Goal: Task Accomplishment & Management: Manage account settings

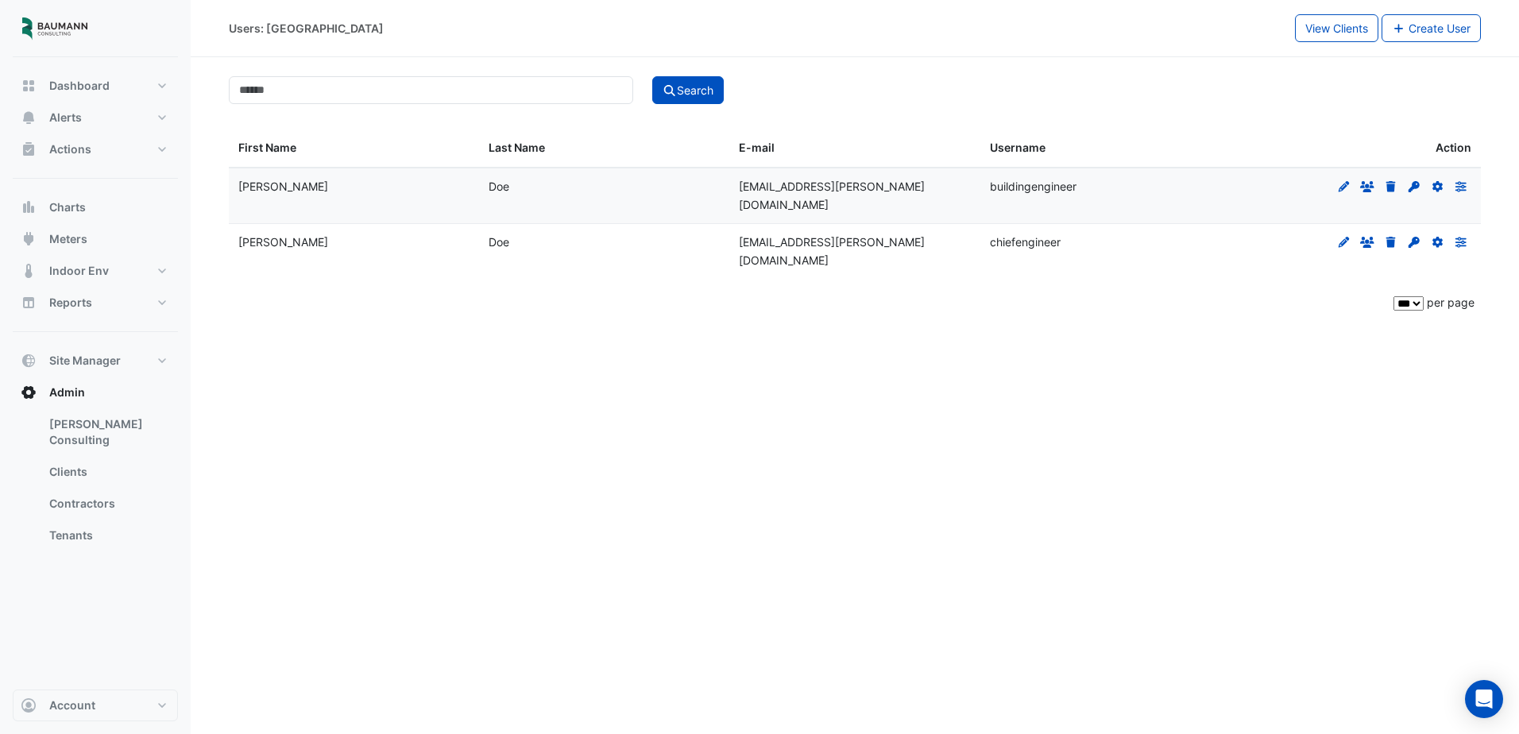
select select "***"
click at [96, 152] on button "Actions" at bounding box center [95, 149] width 165 height 32
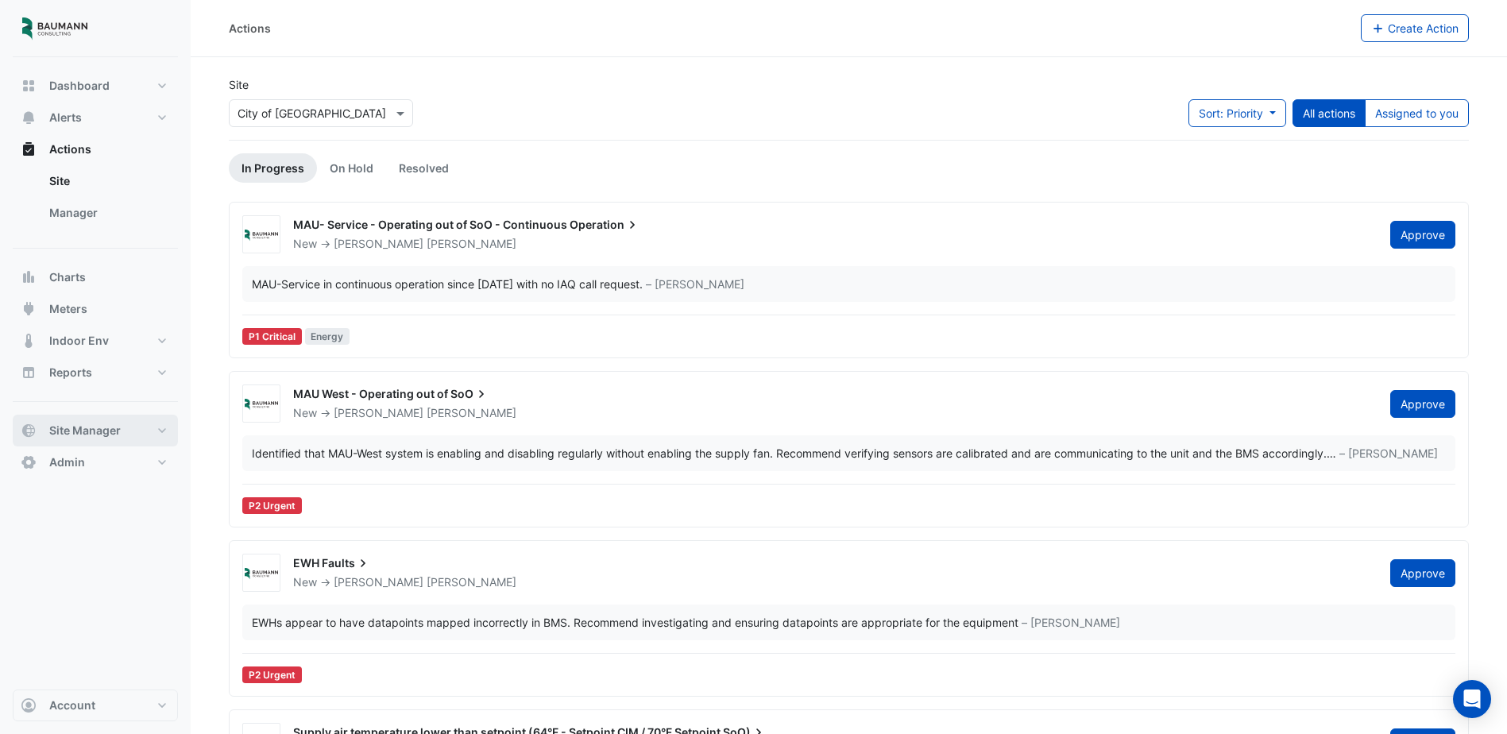
click at [114, 428] on span "Site Manager" at bounding box center [85, 431] width 72 height 16
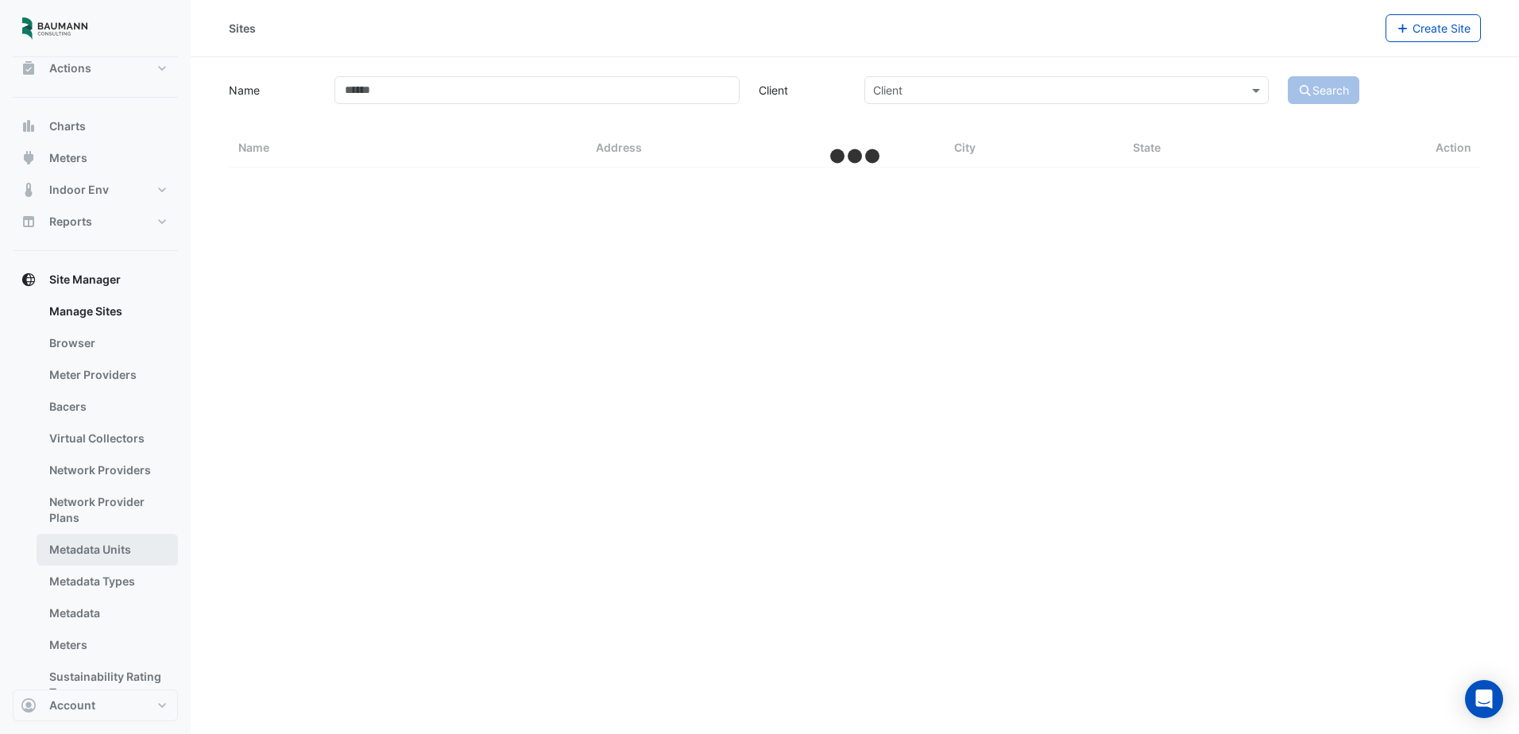
select select "***"
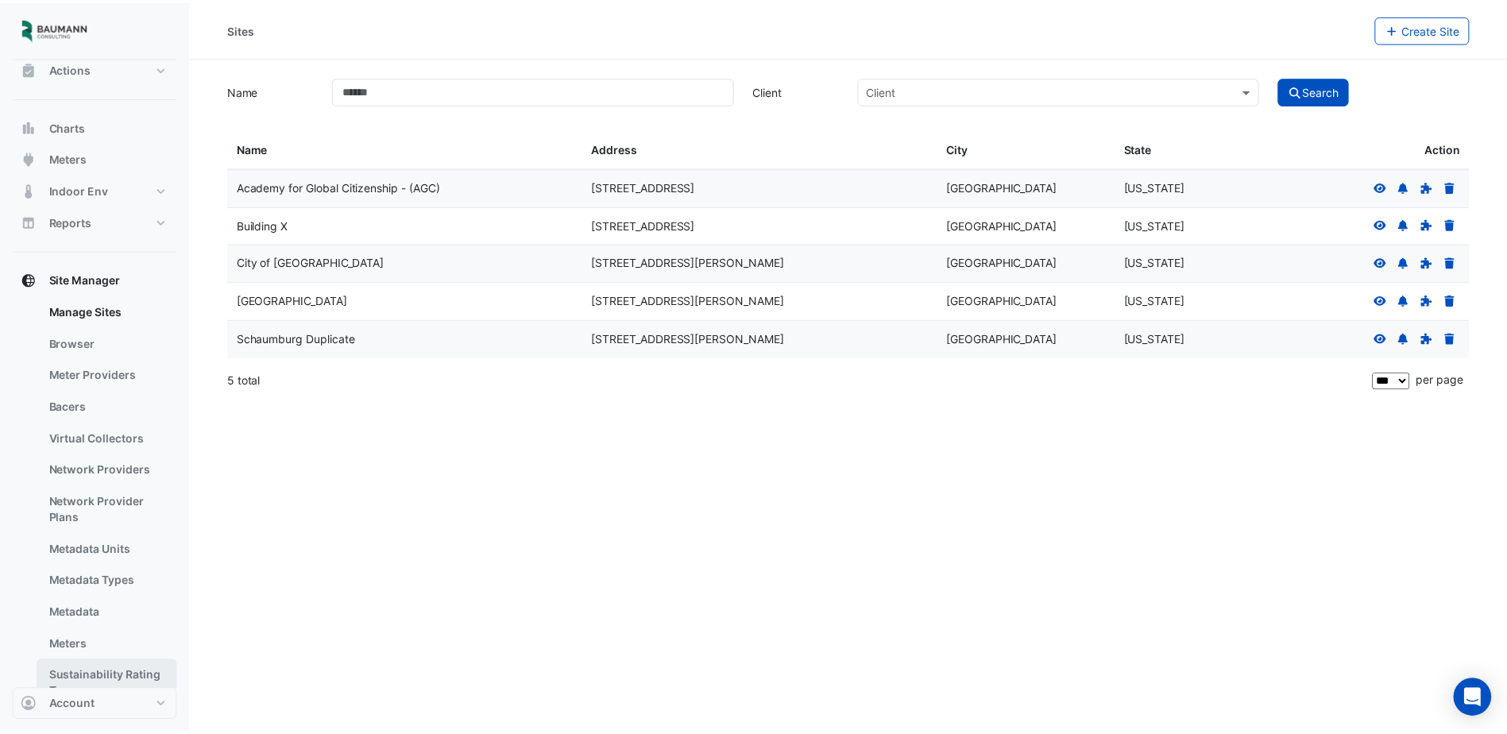
scroll to position [157, 0]
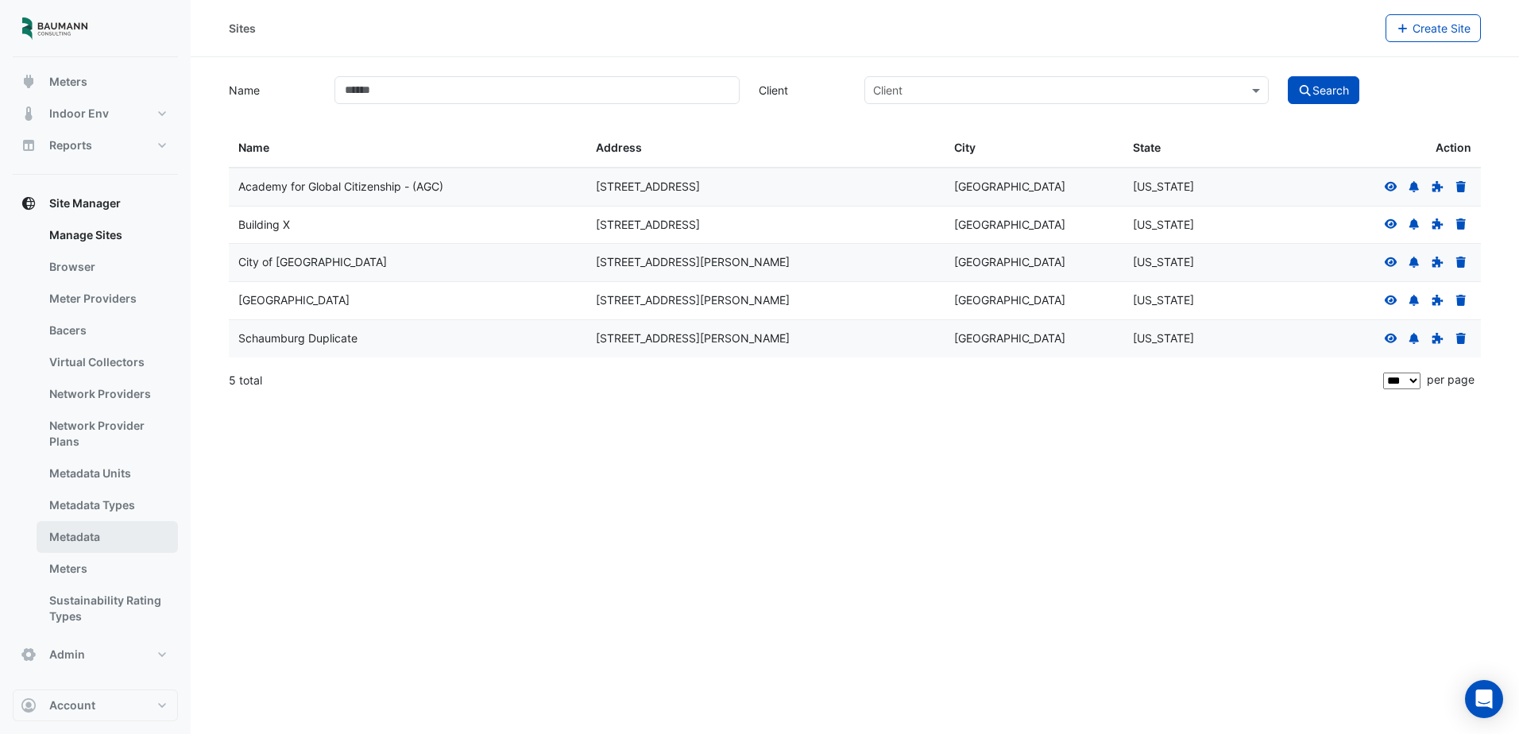
click at [125, 539] on link "Metadata" at bounding box center [107, 537] width 141 height 32
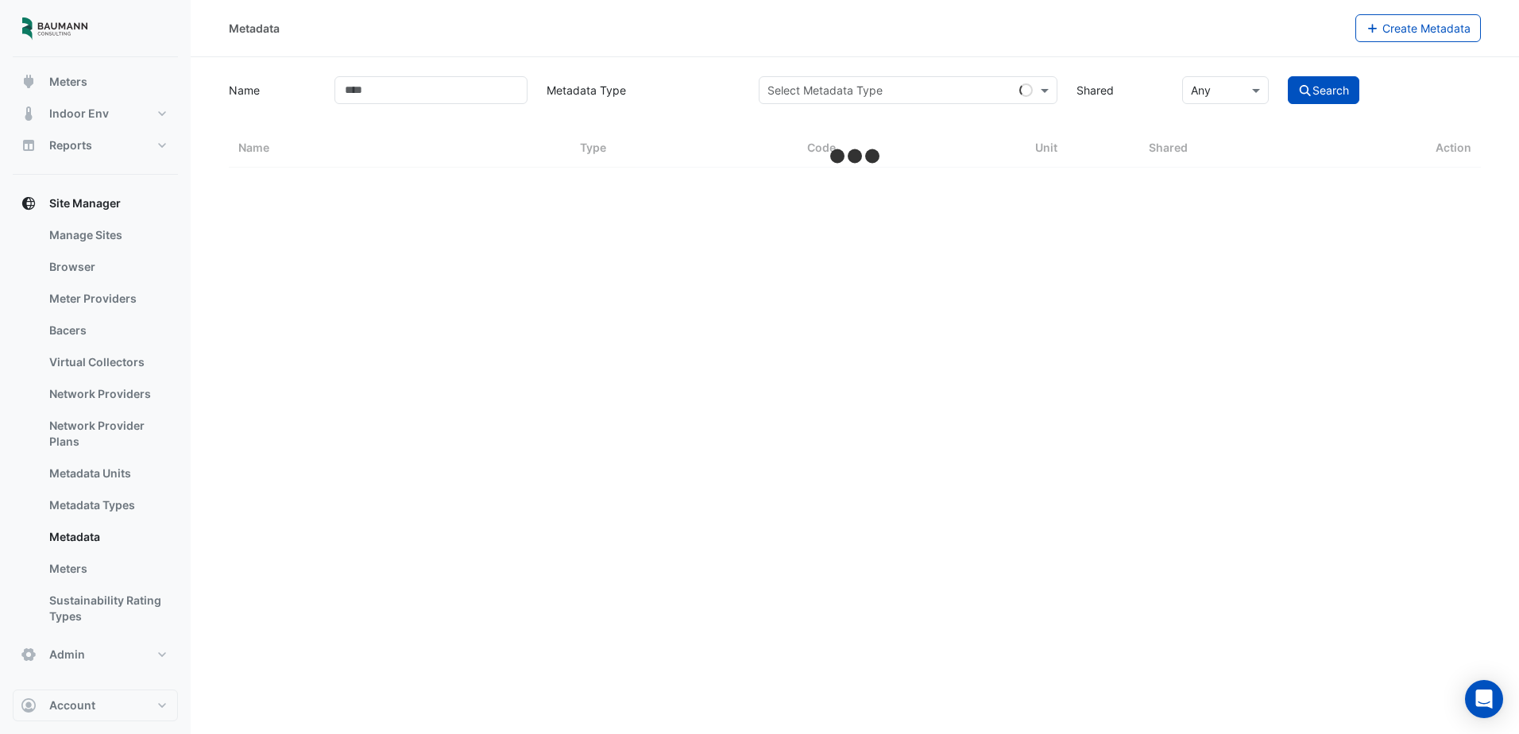
select select "***"
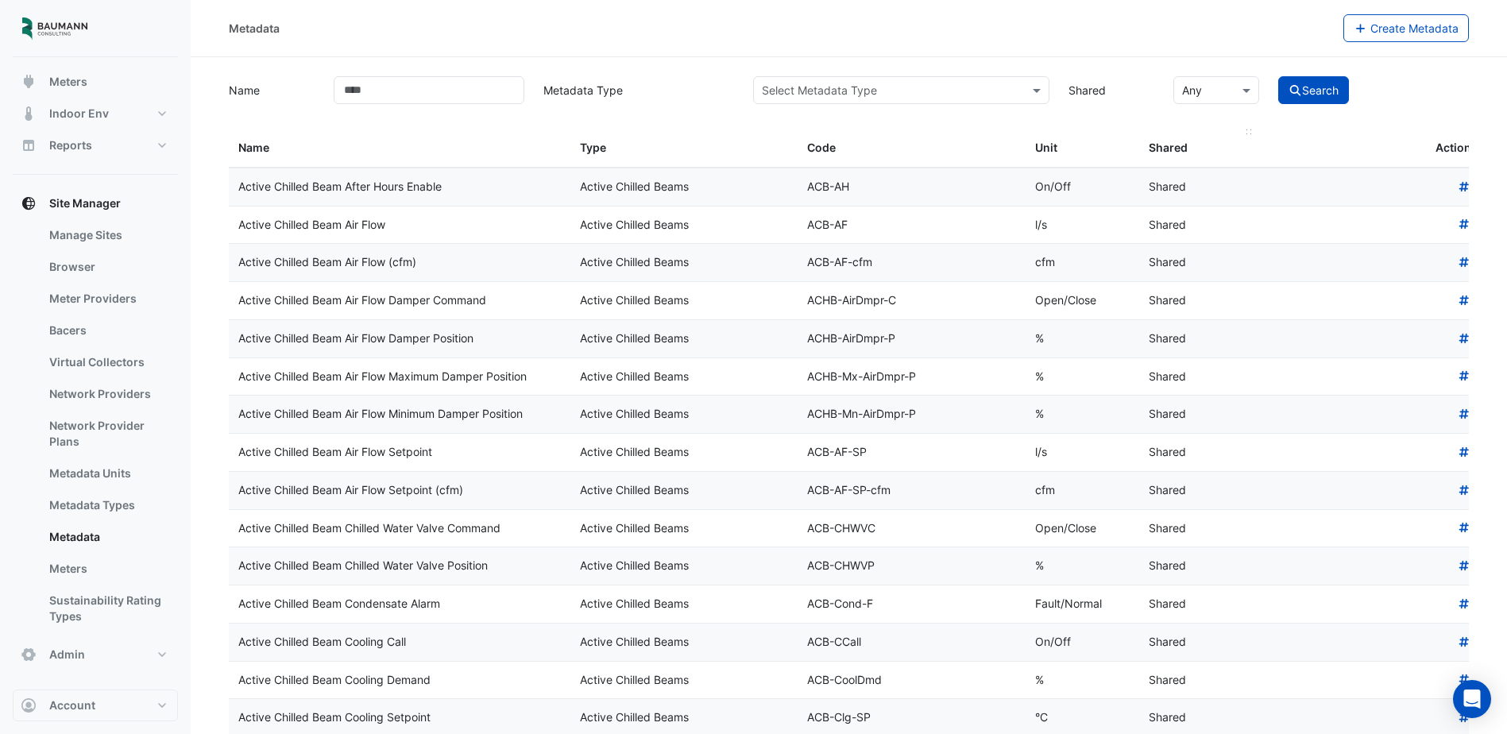
drag, startPoint x: 1282, startPoint y: 426, endPoint x: 1220, endPoint y: 144, distance: 288.9
click at [1461, 185] on icon at bounding box center [1464, 186] width 14 height 11
click at [1466, 186] on icon at bounding box center [1464, 186] width 10 height 10
click at [1421, 17] on button "Create Metadata" at bounding box center [1406, 28] width 126 height 28
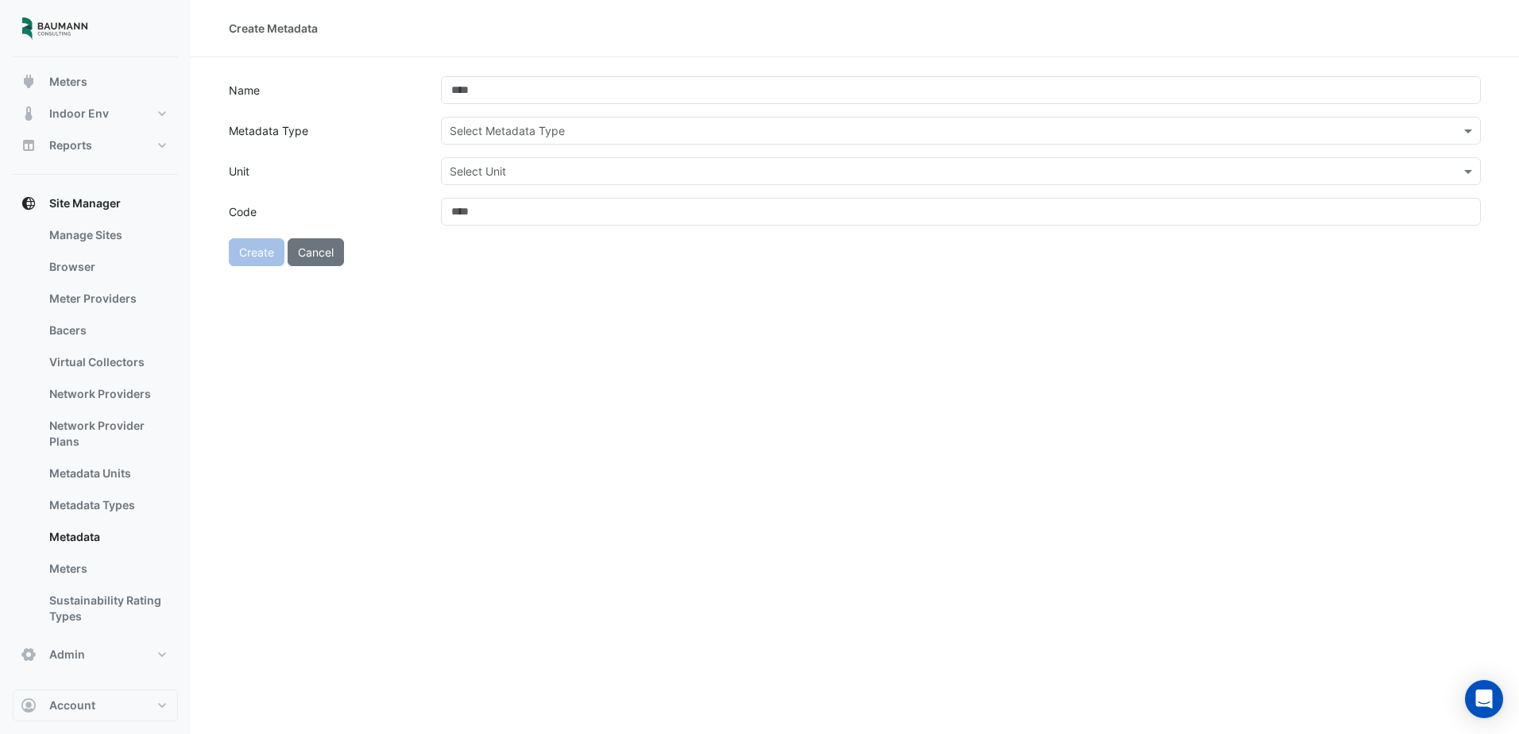
click at [599, 121] on div "Select Metadata Type" at bounding box center [961, 131] width 1040 height 28
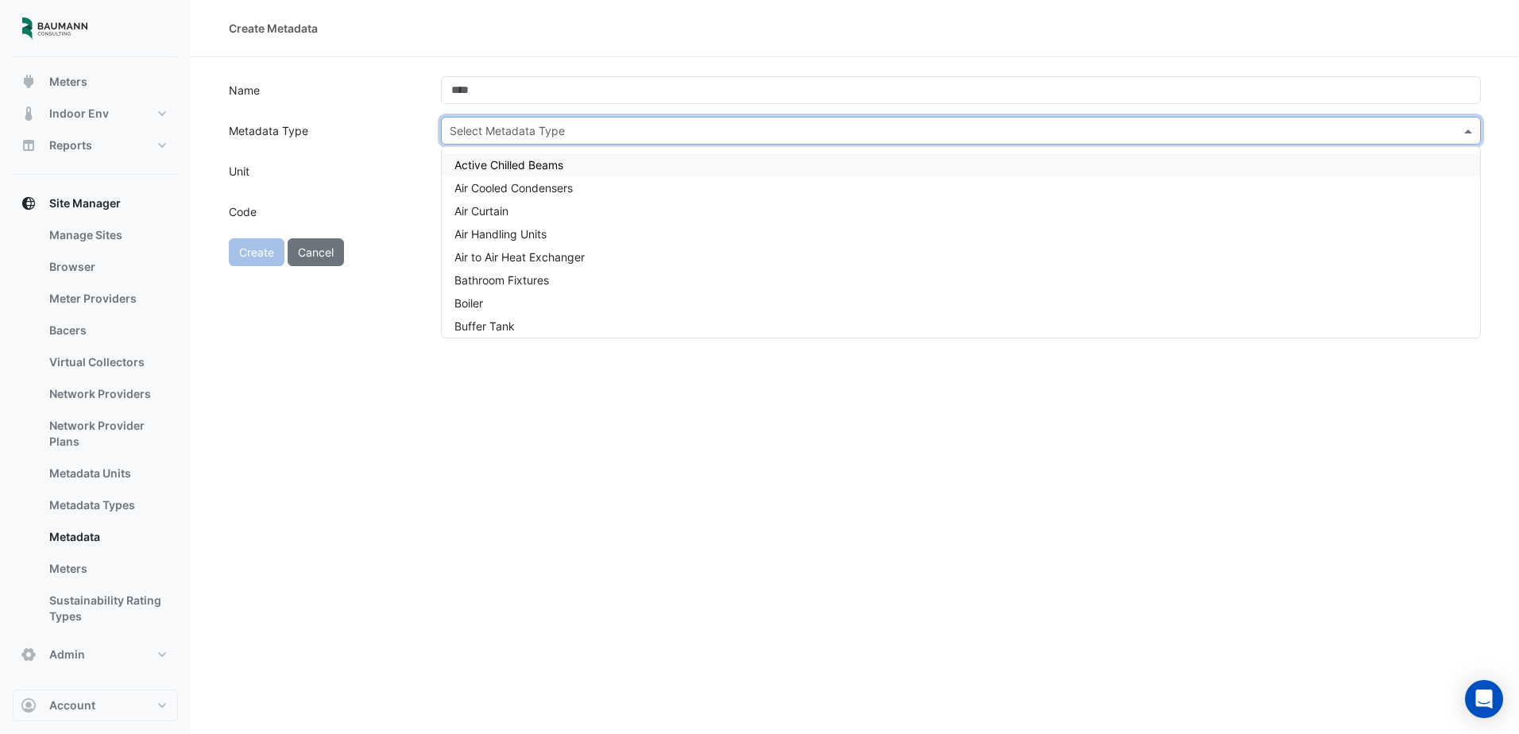
click at [599, 121] on div "Select Metadata Type" at bounding box center [961, 131] width 1040 height 28
click at [383, 369] on div "Create Metadata Name Metadata Type Select Metadata Type Unit Select Unit Code C…" at bounding box center [855, 367] width 1328 height 734
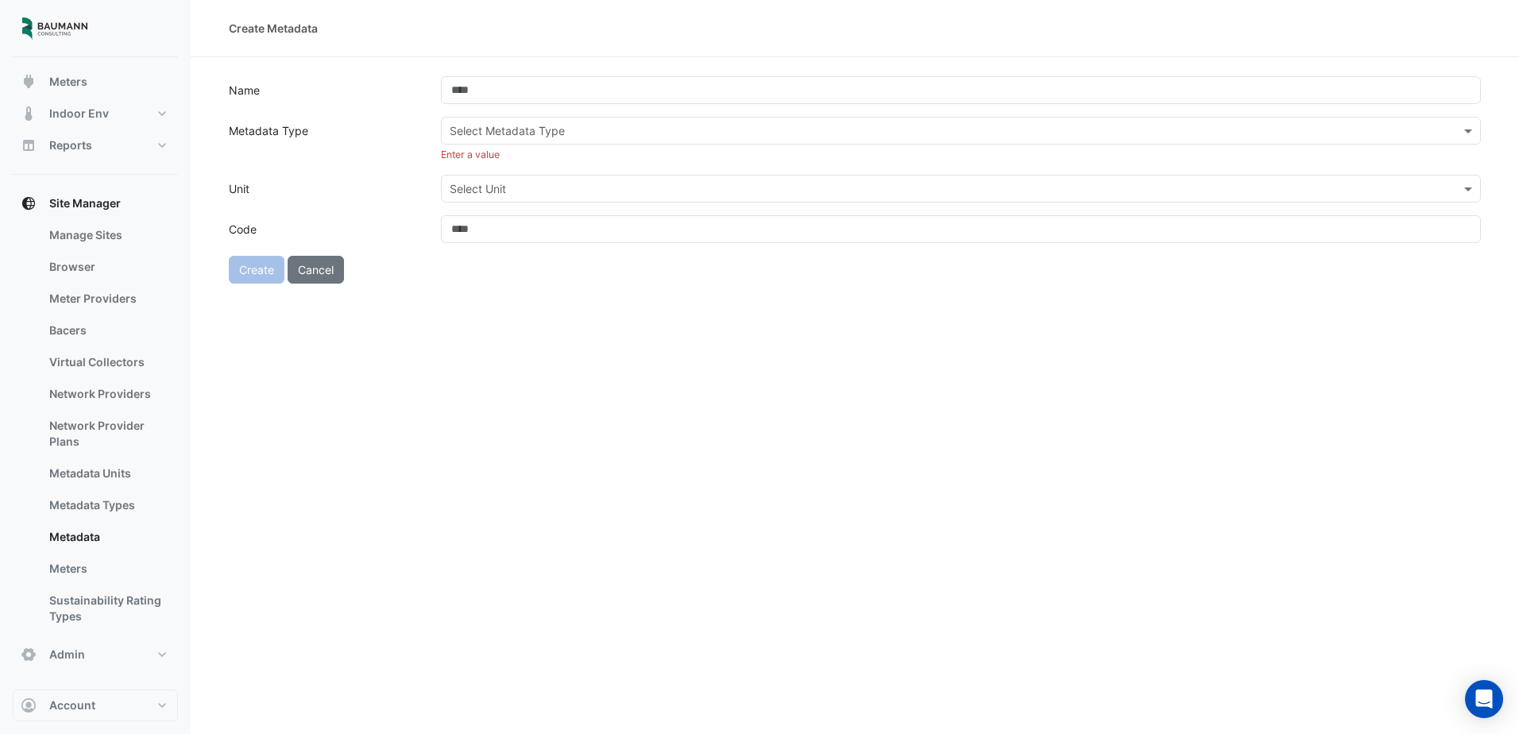
click at [486, 191] on input "text" at bounding box center [945, 189] width 991 height 17
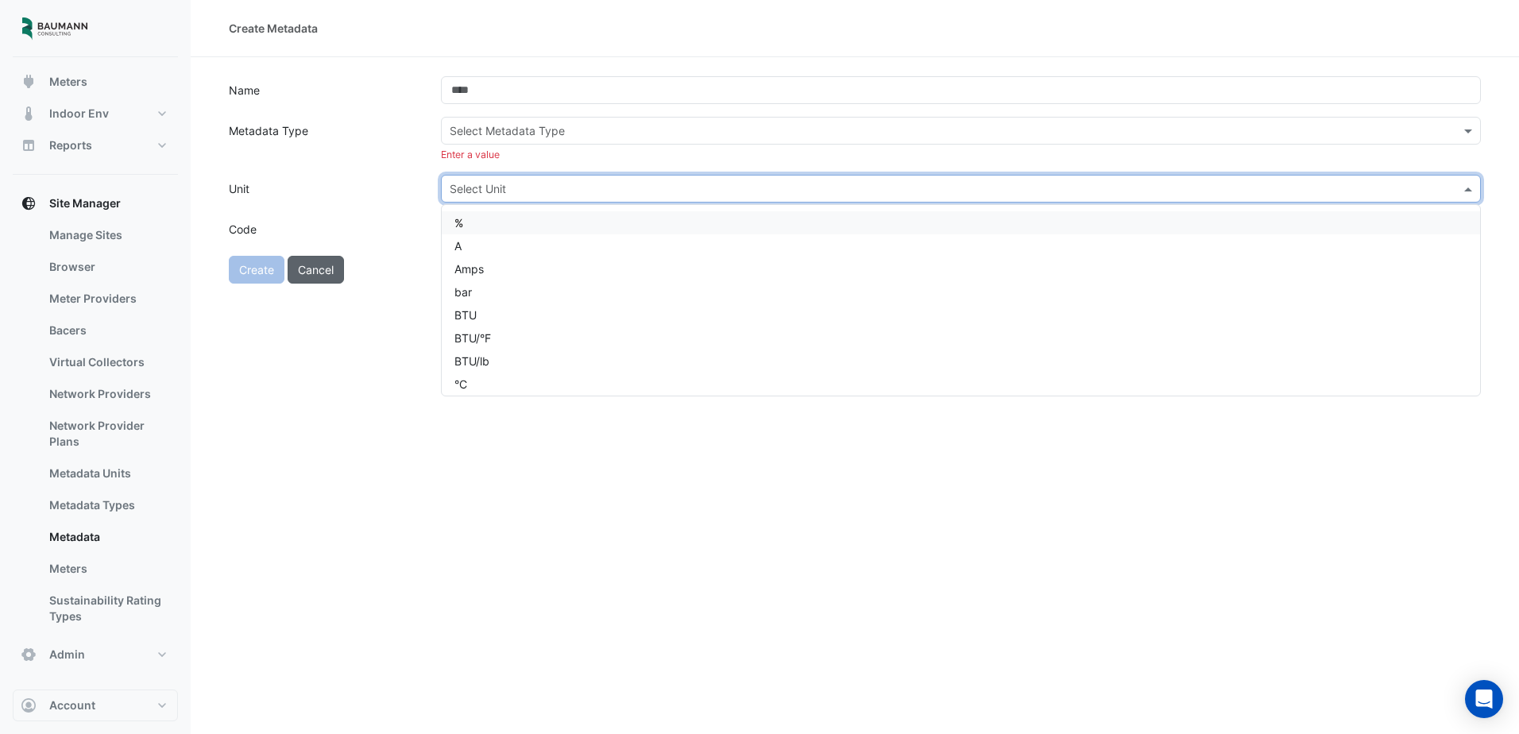
click at [337, 269] on button "Cancel" at bounding box center [316, 270] width 56 height 28
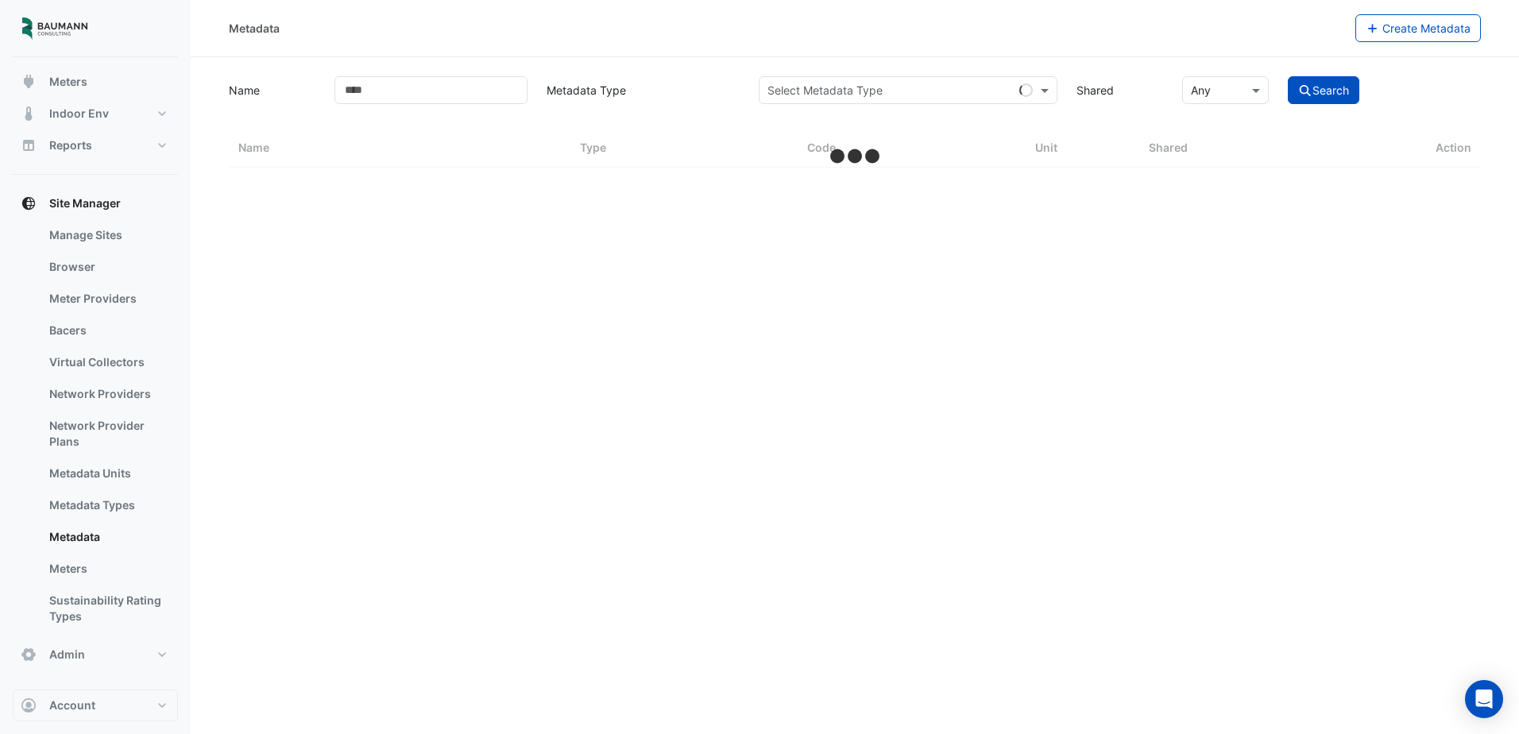
select select "***"
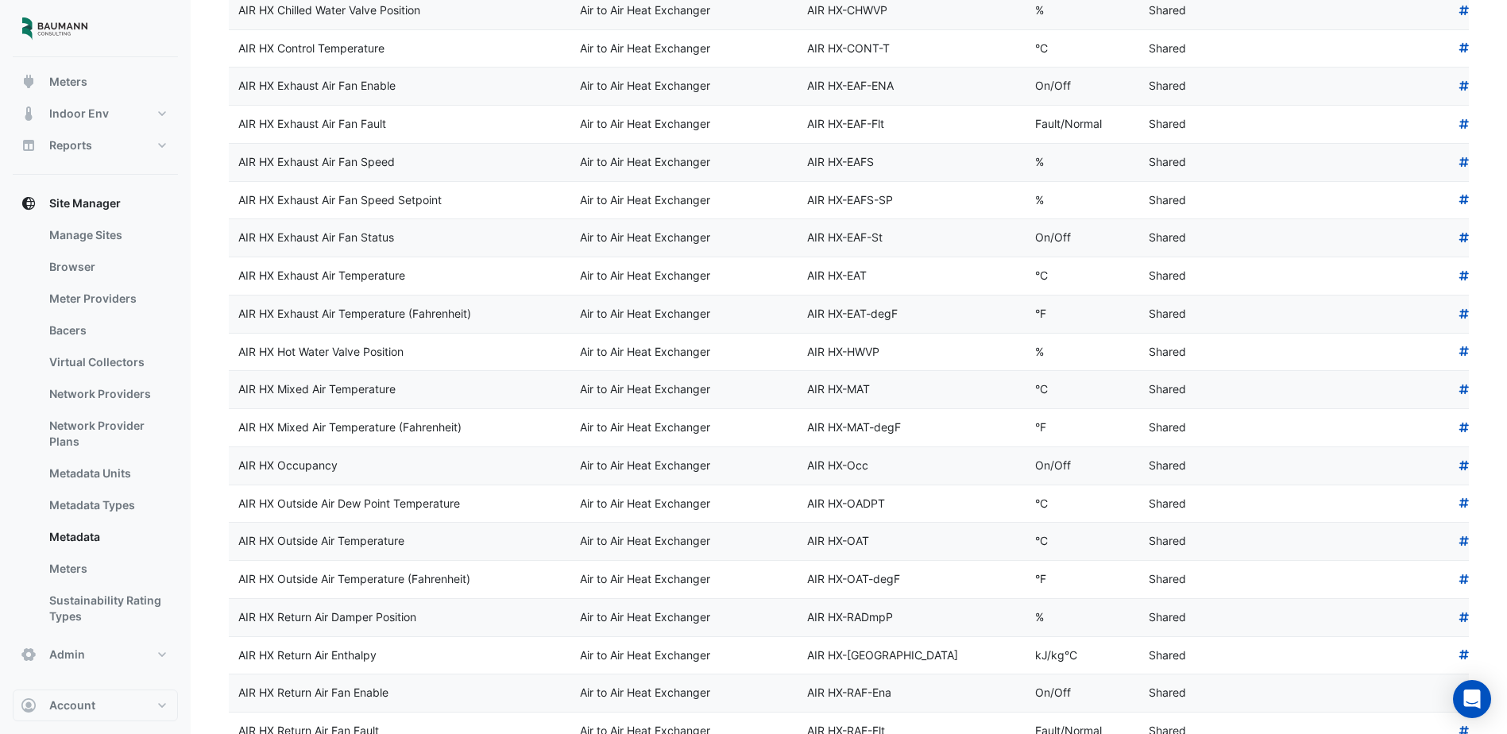
scroll to position [3270, 0]
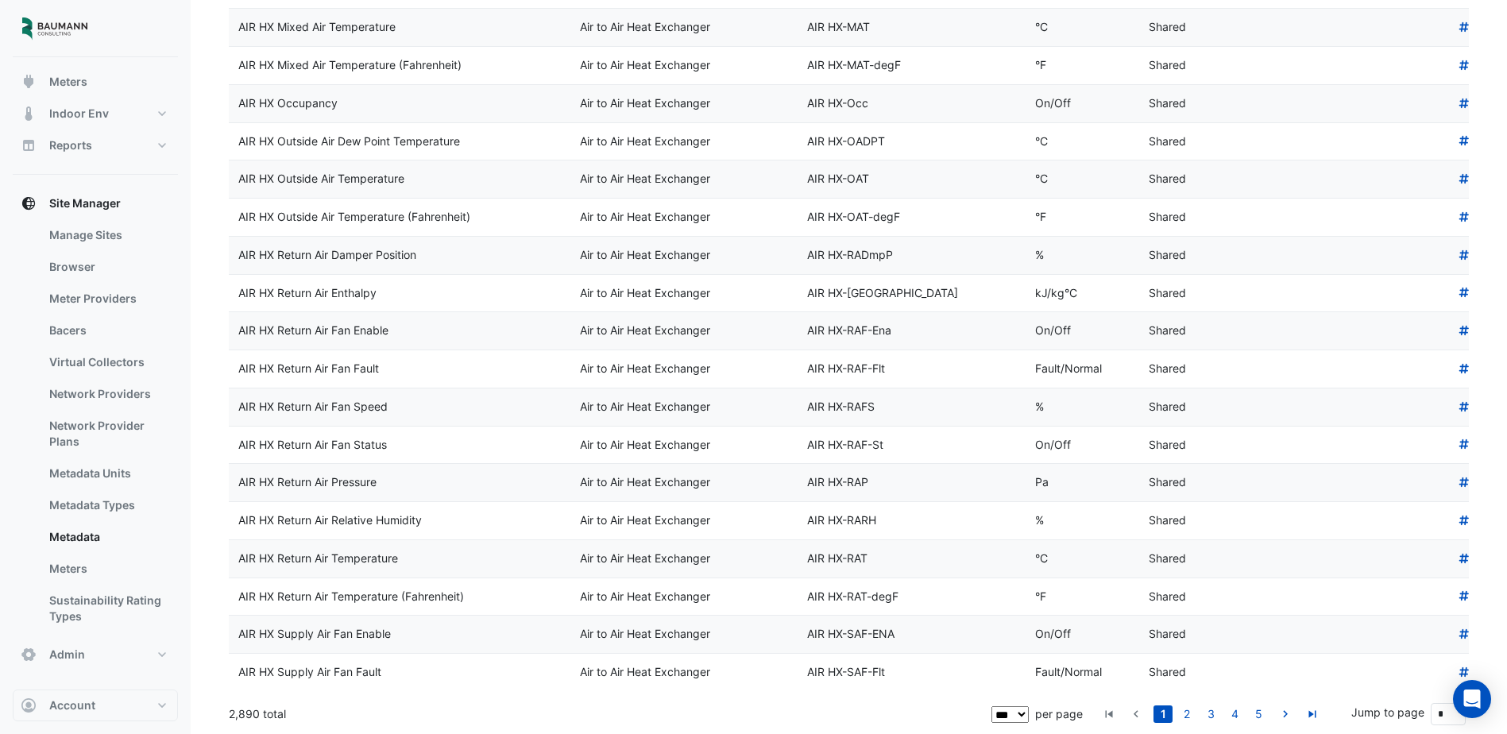
click at [1019, 717] on select "** ** ** ***" at bounding box center [1010, 714] width 37 height 17
click at [83, 329] on link "Bacers" at bounding box center [107, 331] width 141 height 32
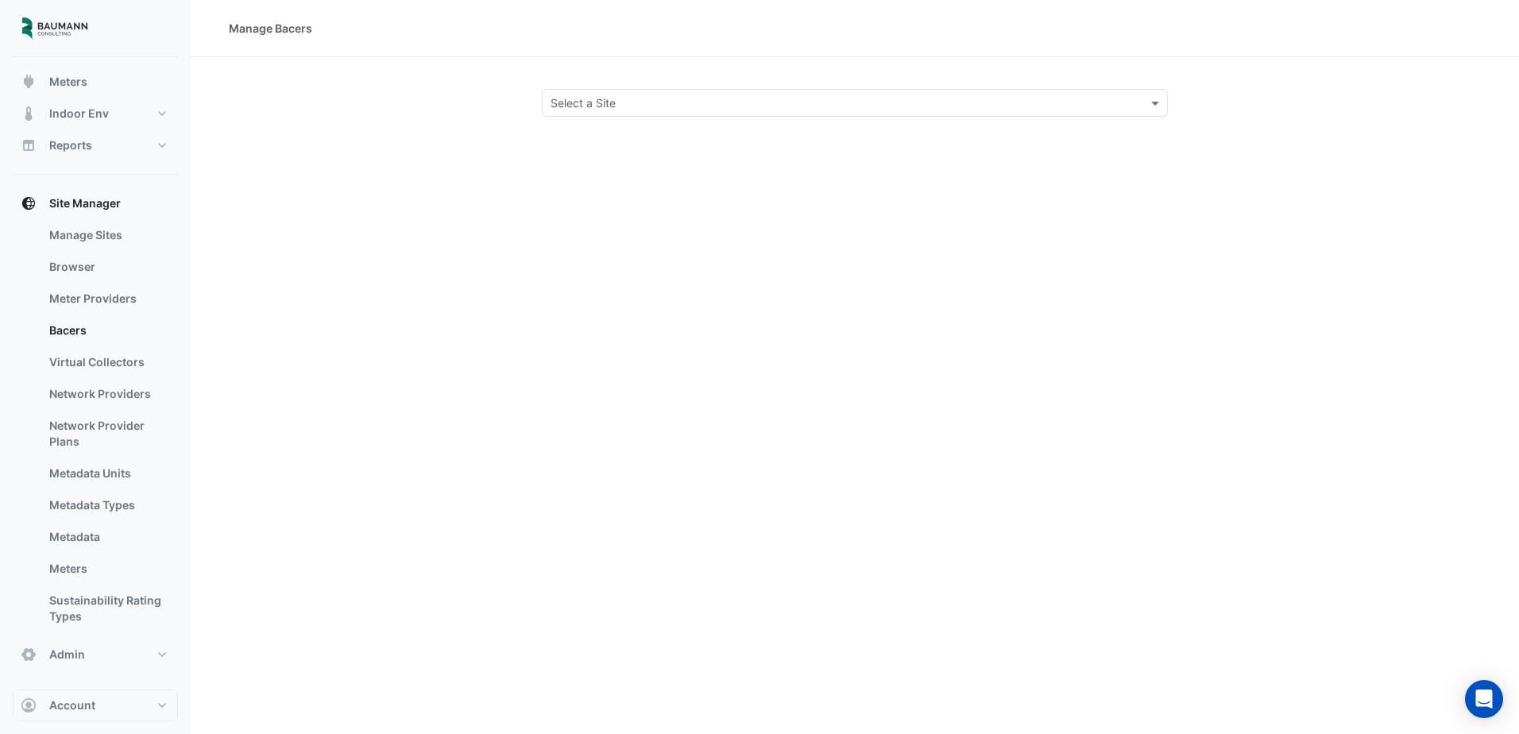
click at [640, 119] on div "Manage Bacers Select a Site" at bounding box center [855, 367] width 1328 height 734
click at [663, 102] on input "text" at bounding box center [839, 103] width 577 height 17
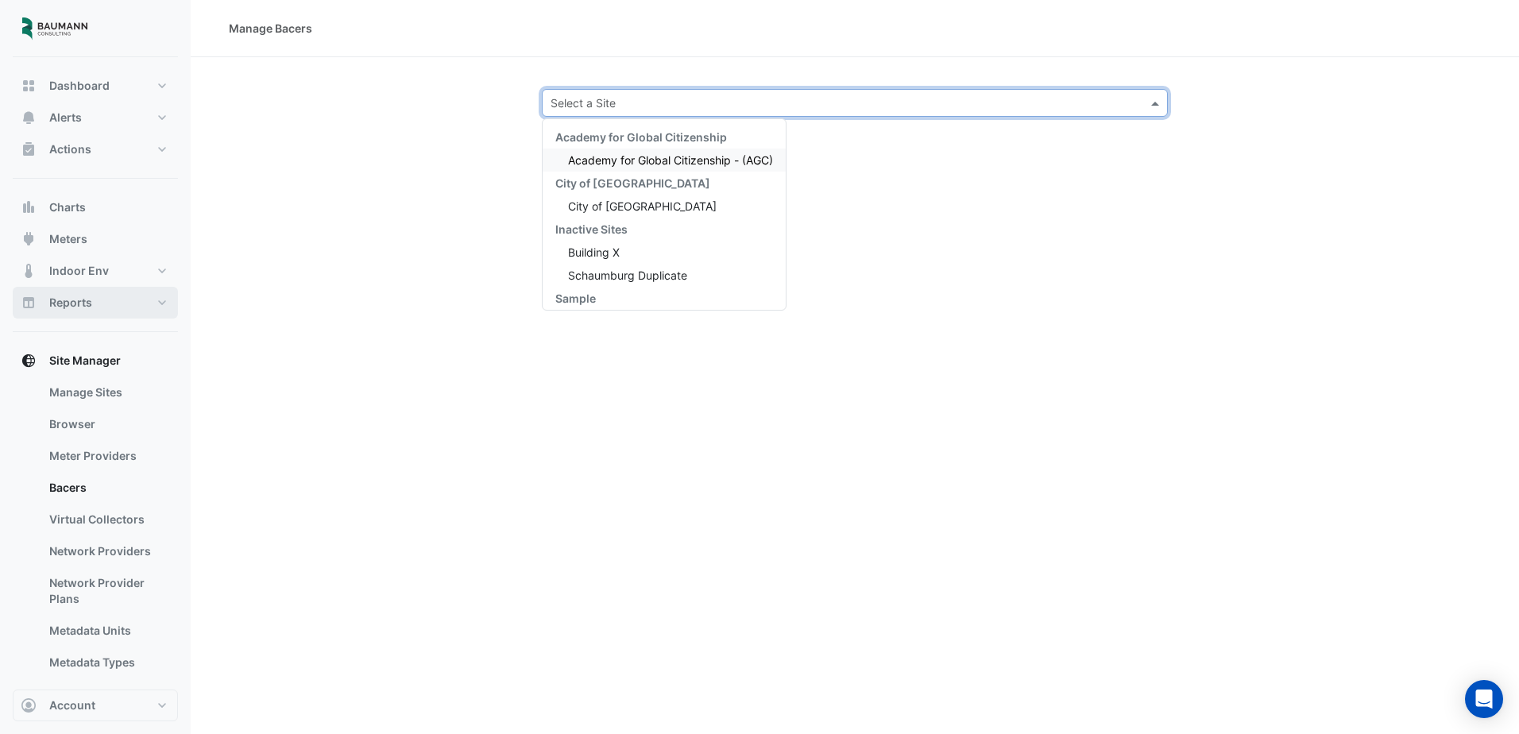
click at [99, 298] on button "Reports" at bounding box center [95, 303] width 165 height 32
select select "***"
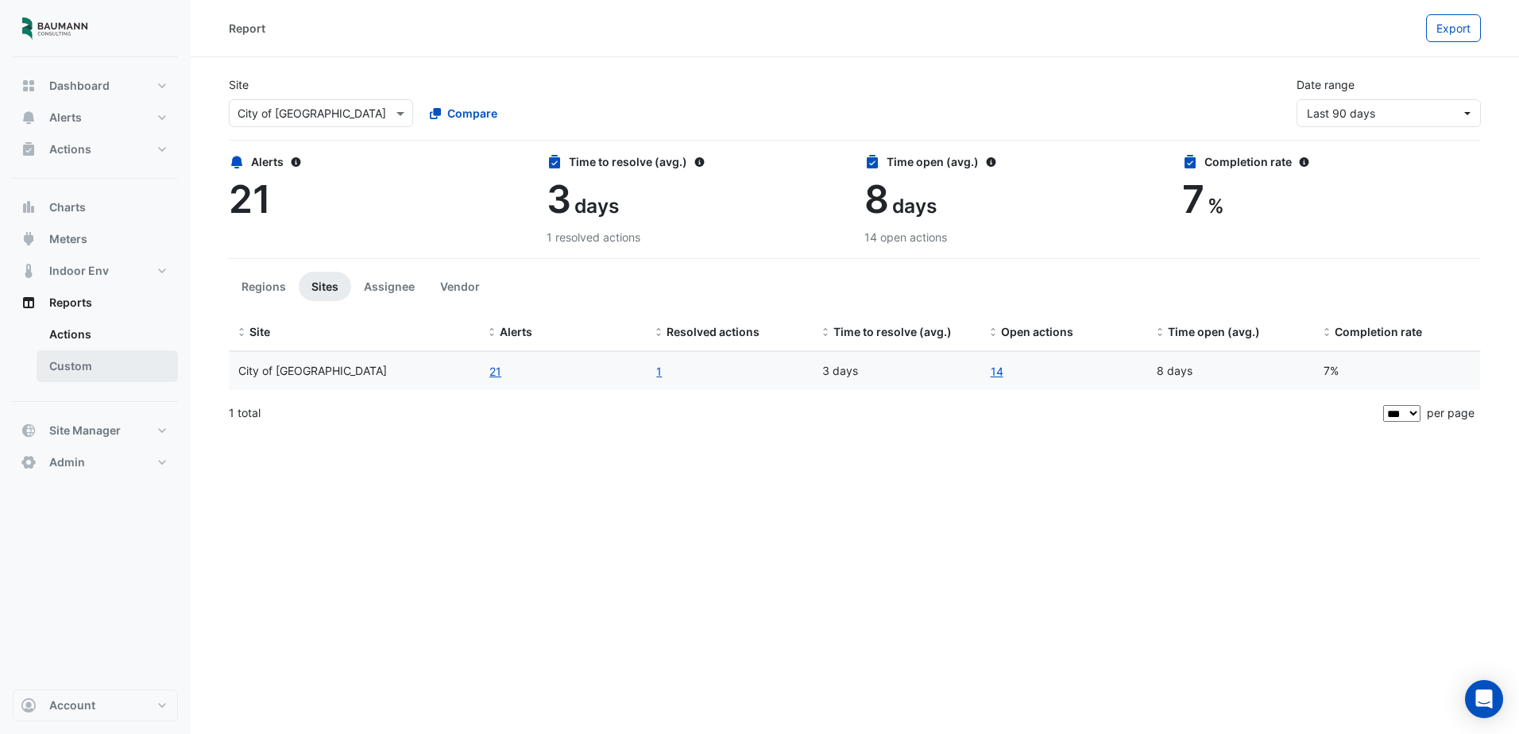
click at [99, 366] on link "Custom" at bounding box center [107, 366] width 141 height 32
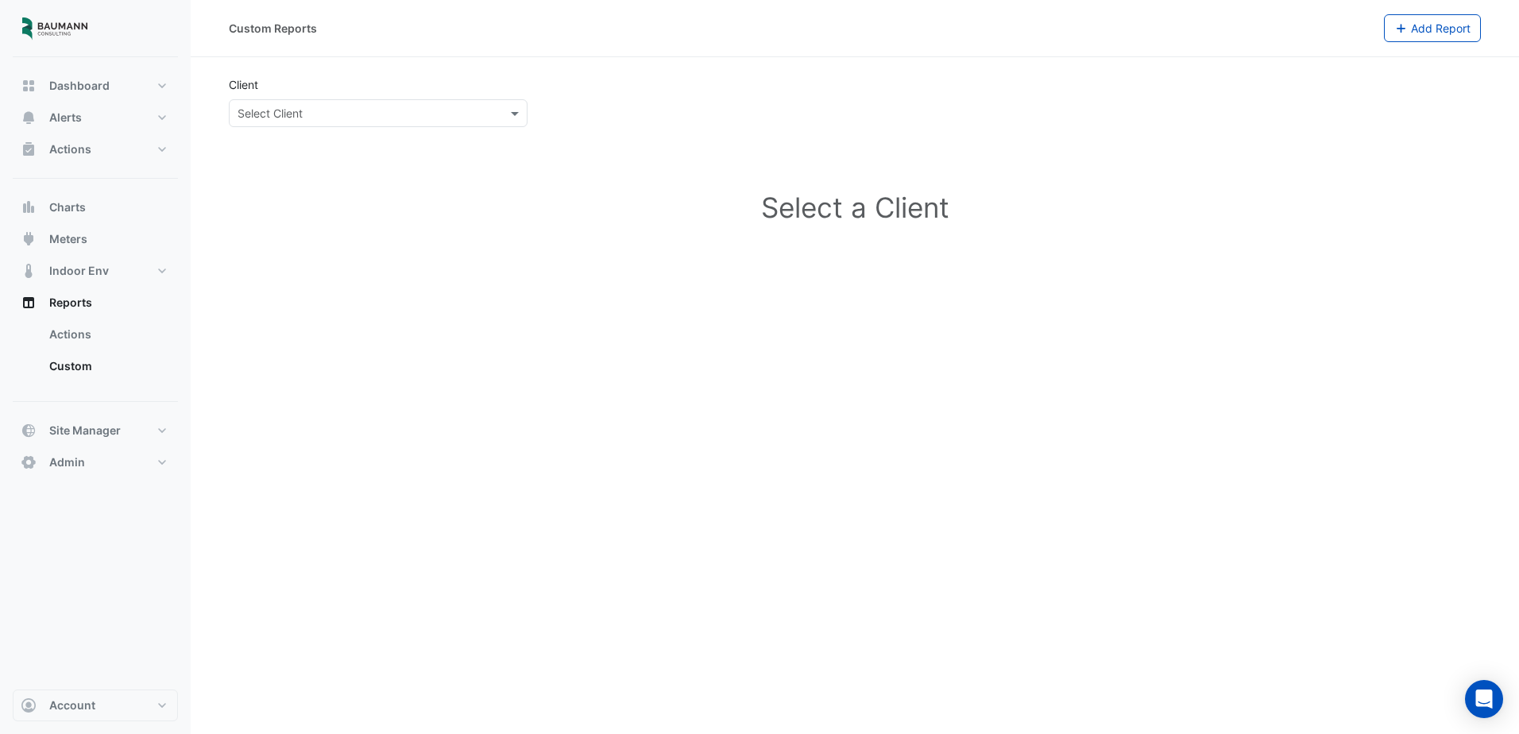
click at [459, 122] on div "Select Client" at bounding box center [378, 113] width 299 height 28
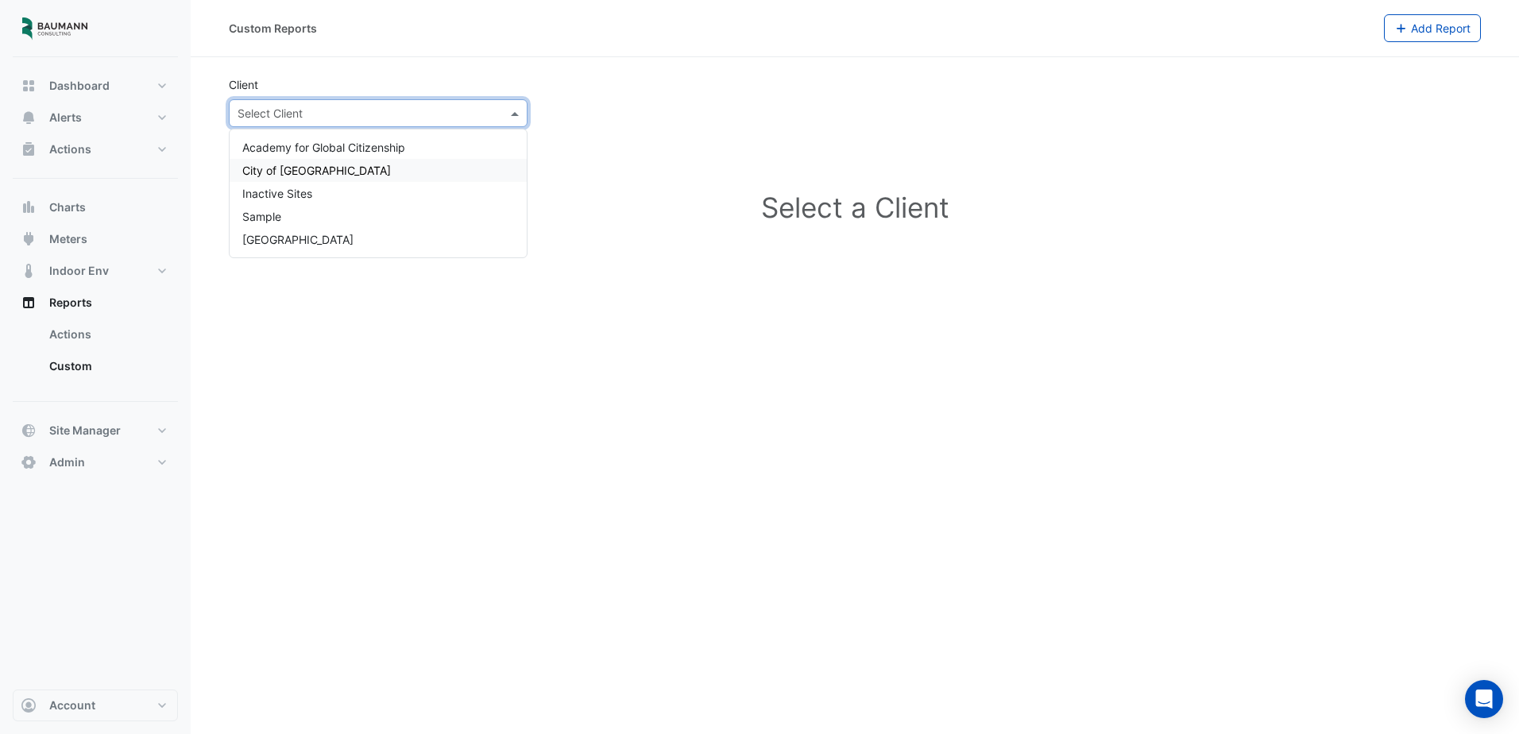
click at [435, 171] on div "City of [GEOGRAPHIC_DATA]" at bounding box center [378, 170] width 297 height 23
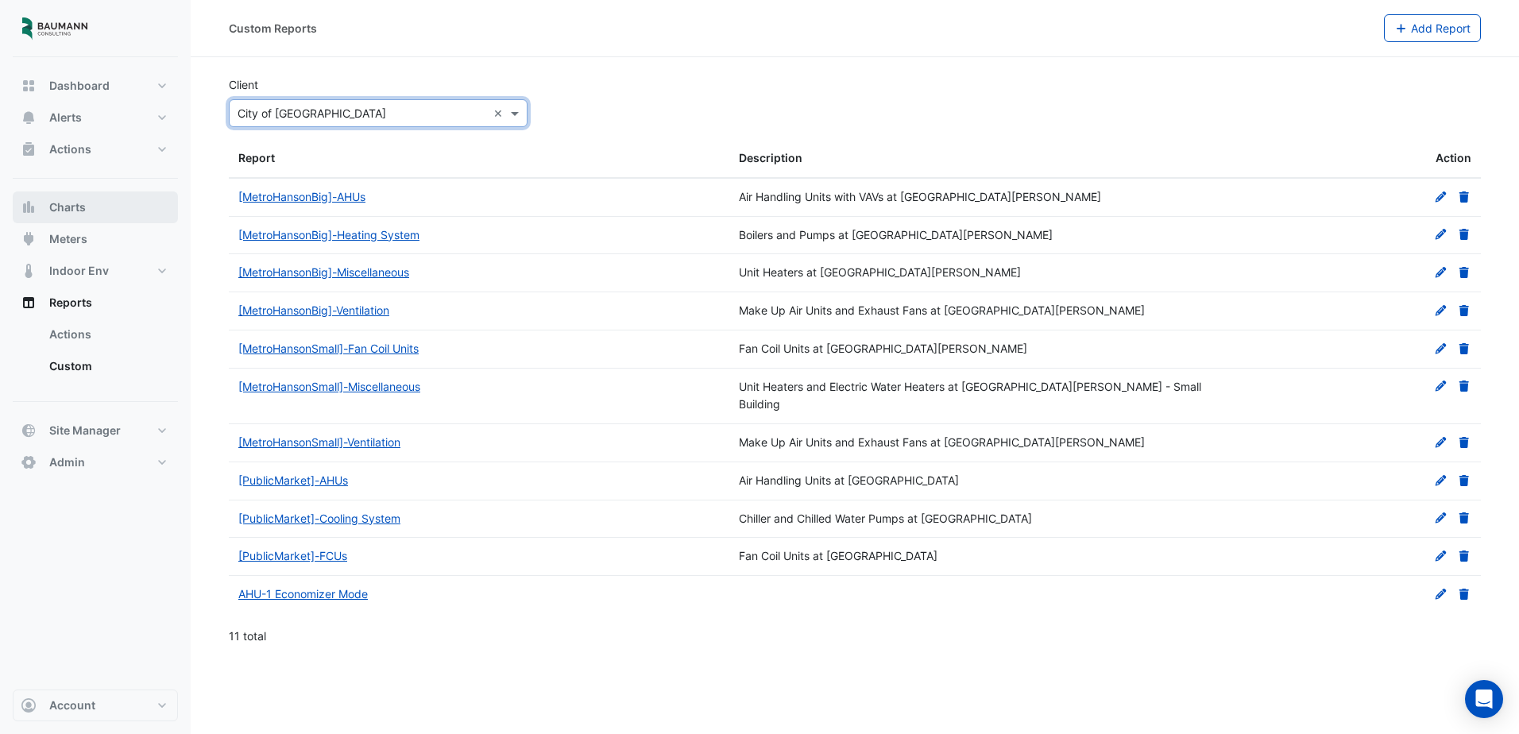
click at [128, 207] on button "Charts" at bounding box center [95, 207] width 165 height 32
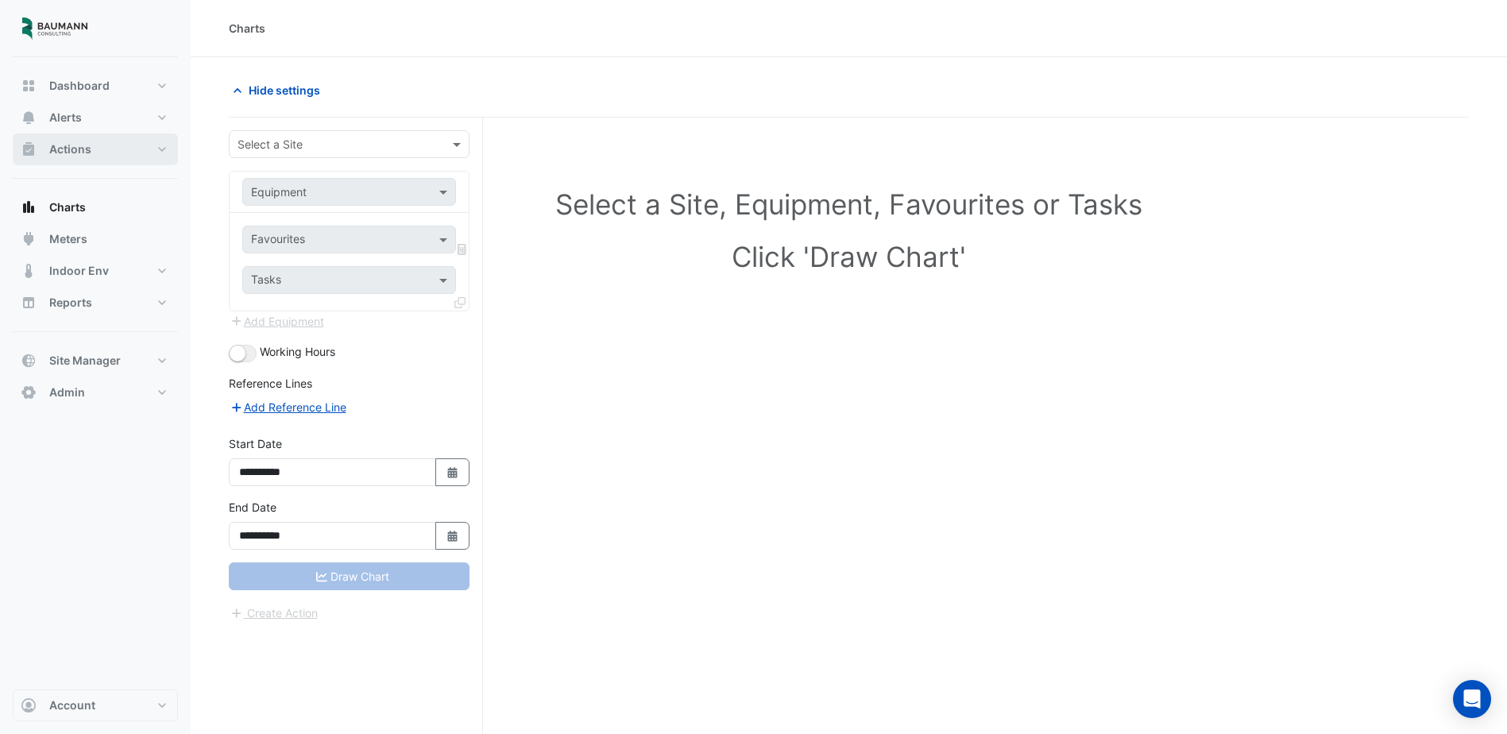
click at [103, 156] on button "Actions" at bounding box center [95, 149] width 165 height 32
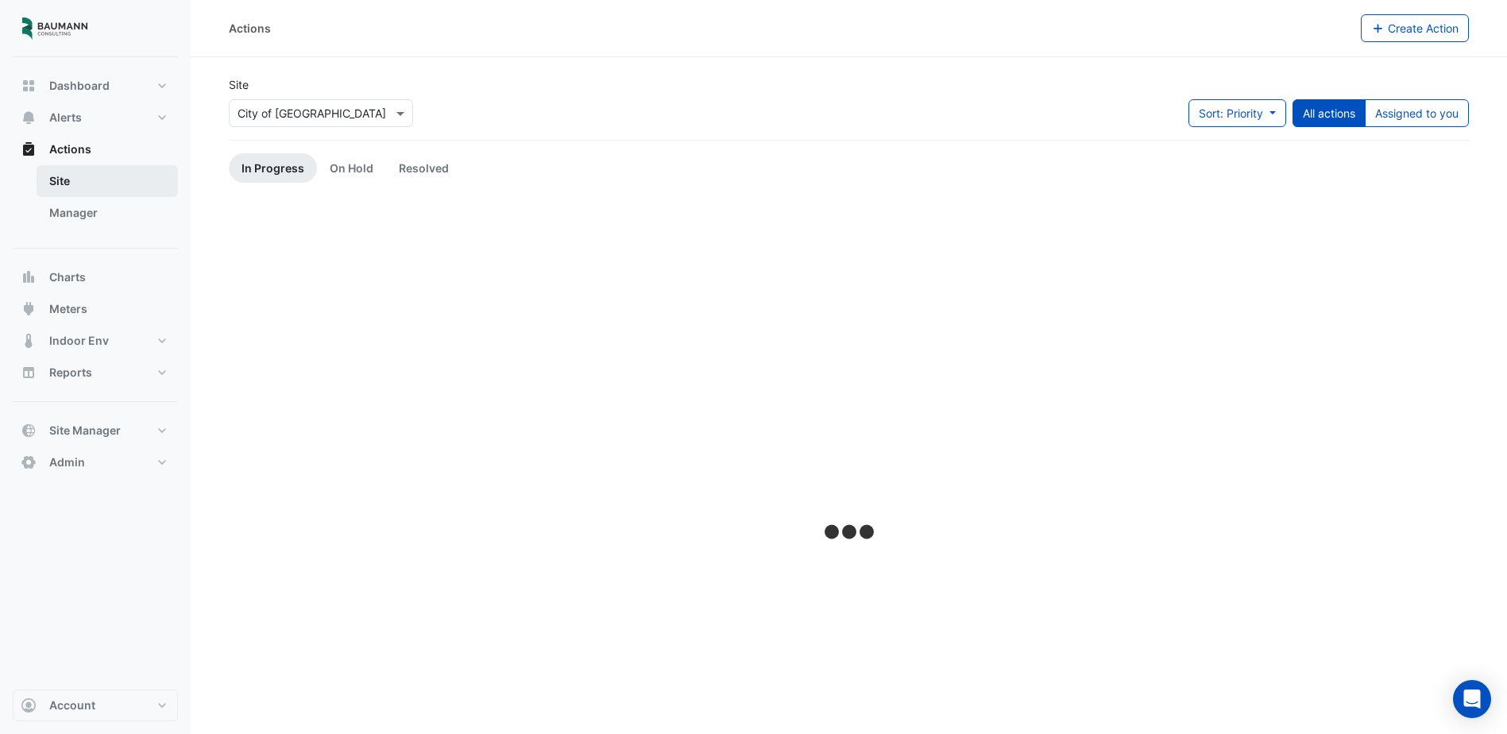
click at [102, 182] on link "Site" at bounding box center [107, 181] width 141 height 32
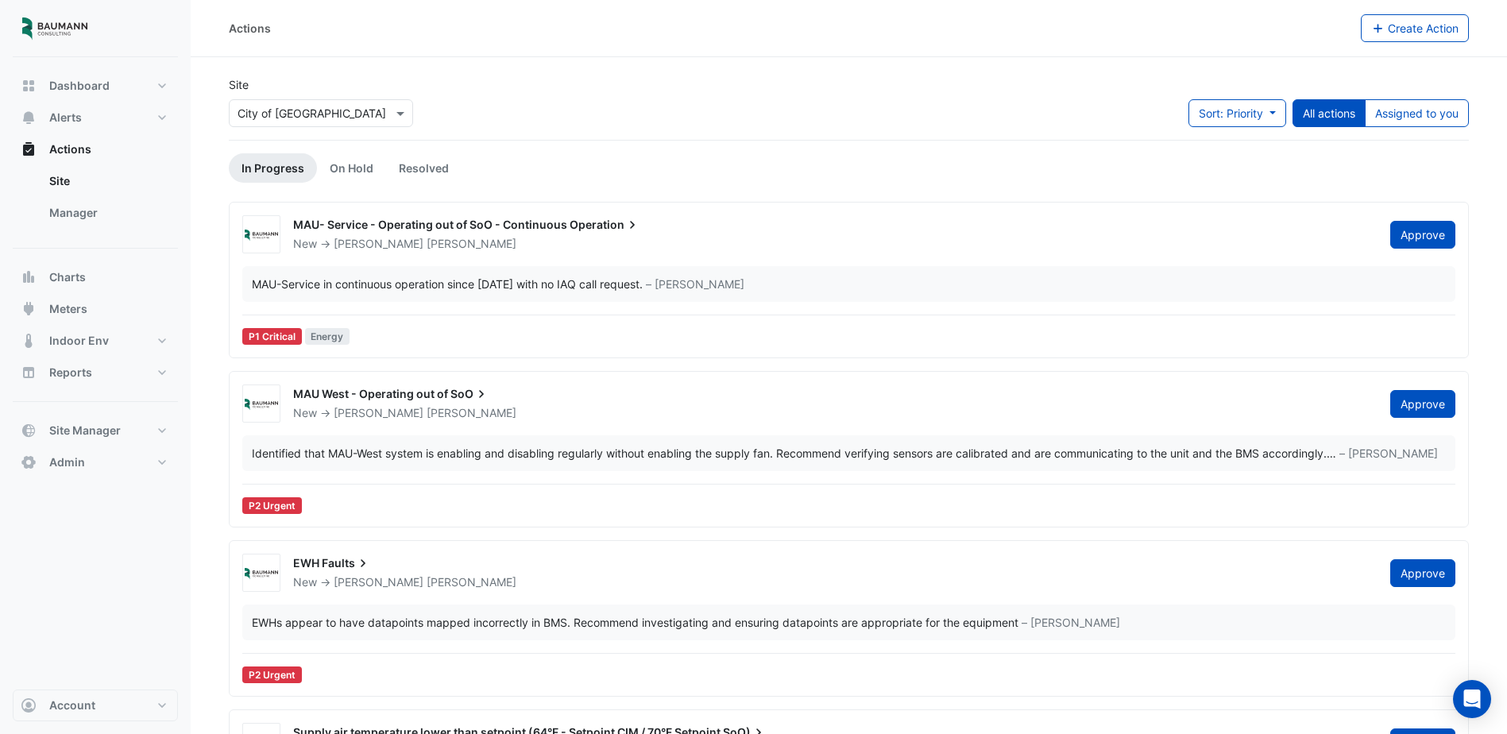
click at [808, 207] on div "MAU- Service - Operating out of SoO - Continuous Operation New -> [PERSON_NAME]…" at bounding box center [849, 280] width 1240 height 157
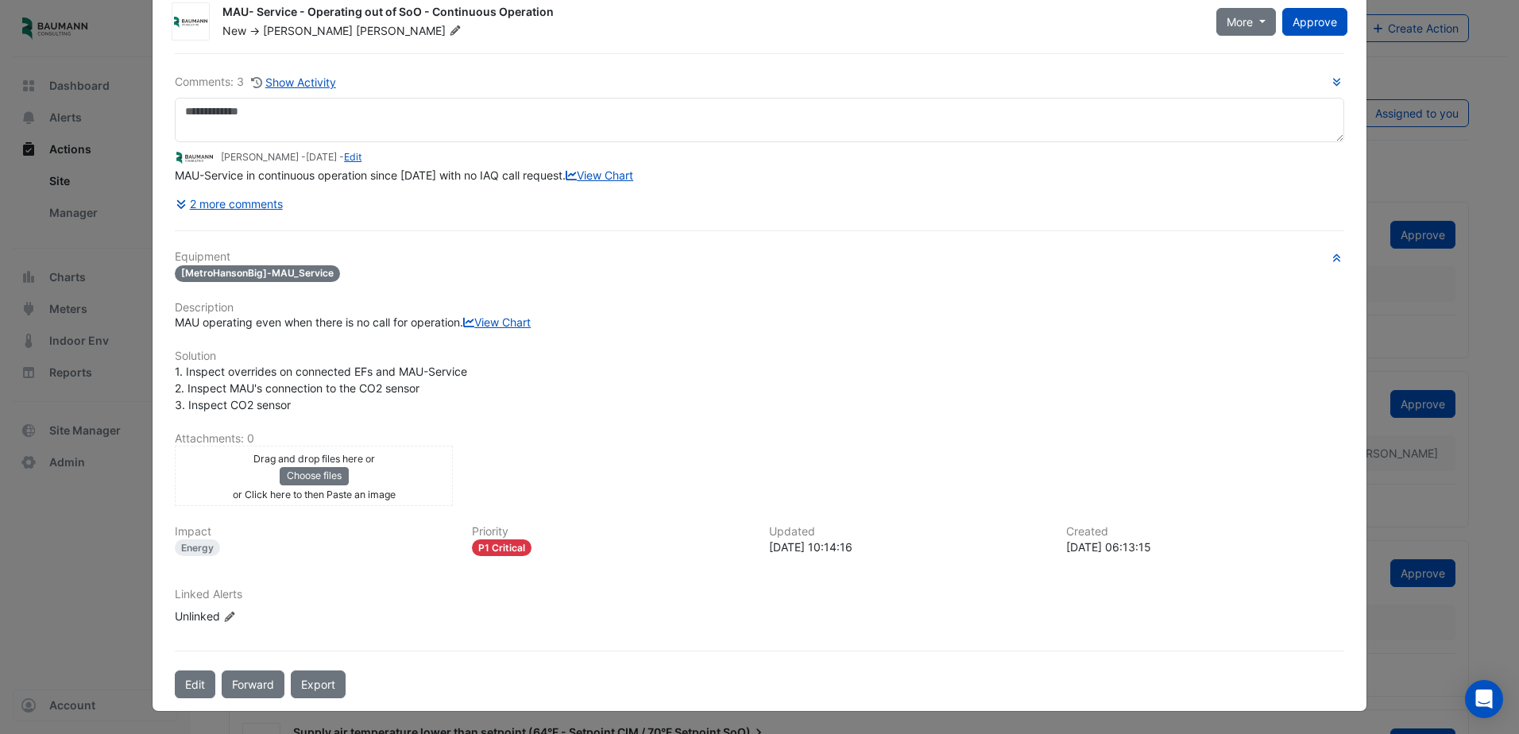
scroll to position [90, 0]
click at [200, 681] on button "Edit" at bounding box center [195, 685] width 41 height 28
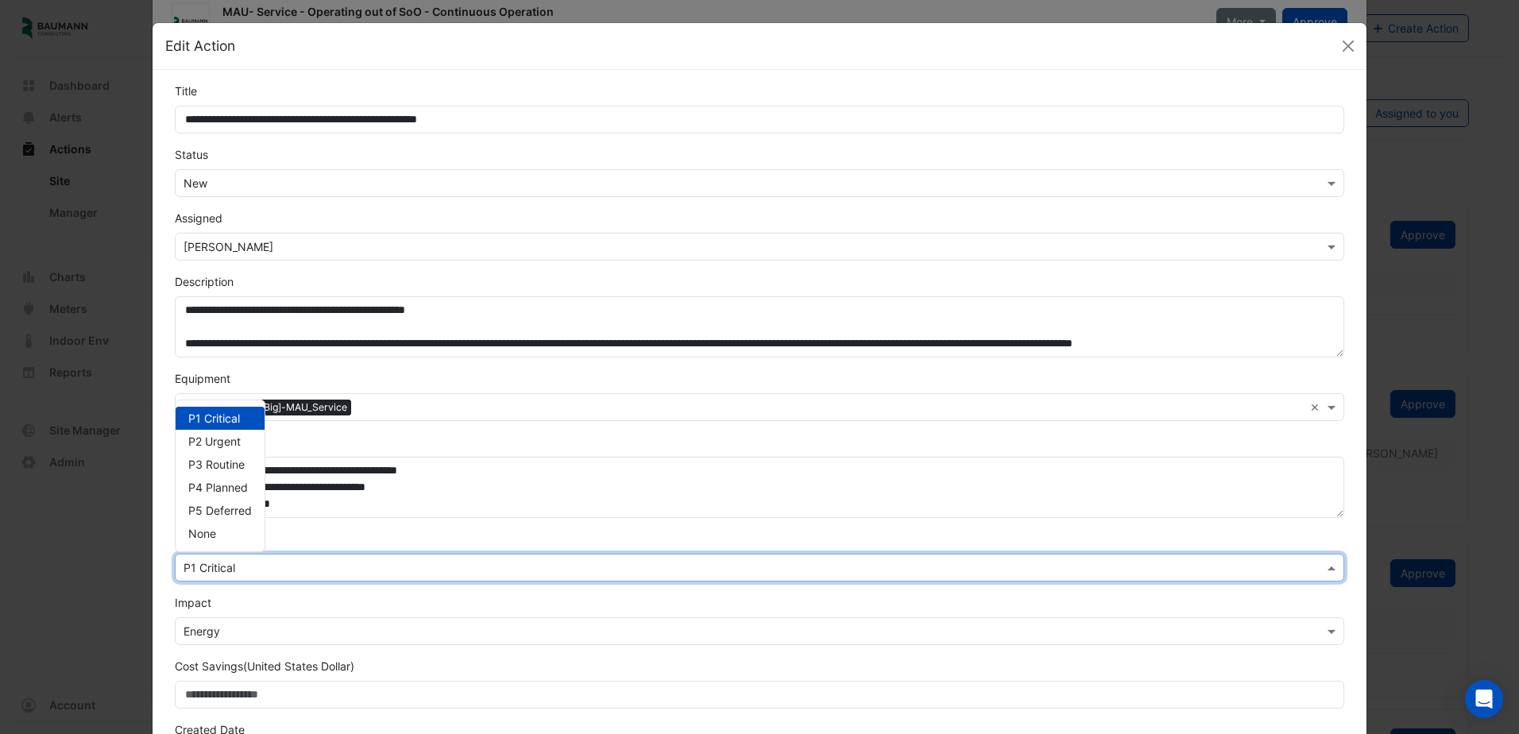
click at [327, 575] on input "text" at bounding box center [744, 568] width 1120 height 17
click at [1343, 44] on button "Close" at bounding box center [1348, 46] width 24 height 24
